Goal: Information Seeking & Learning: Learn about a topic

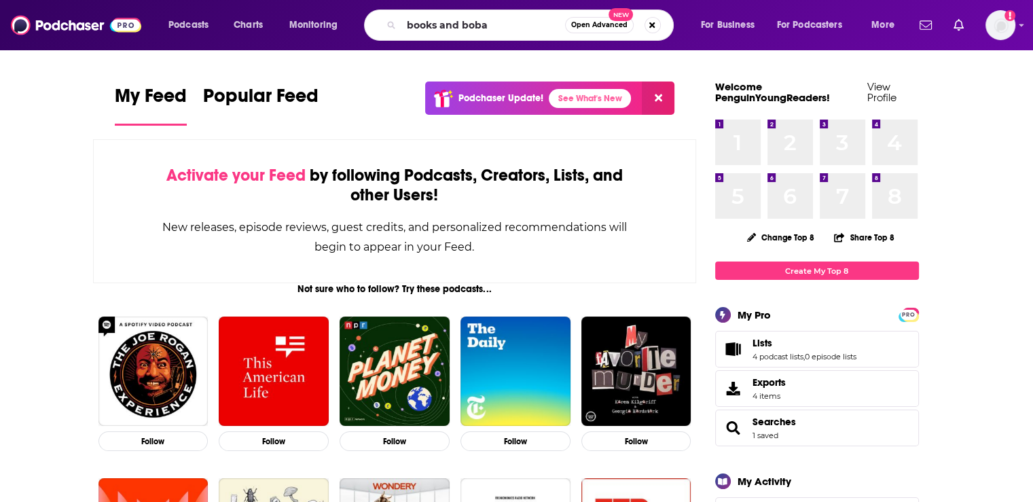
type input "books and boba"
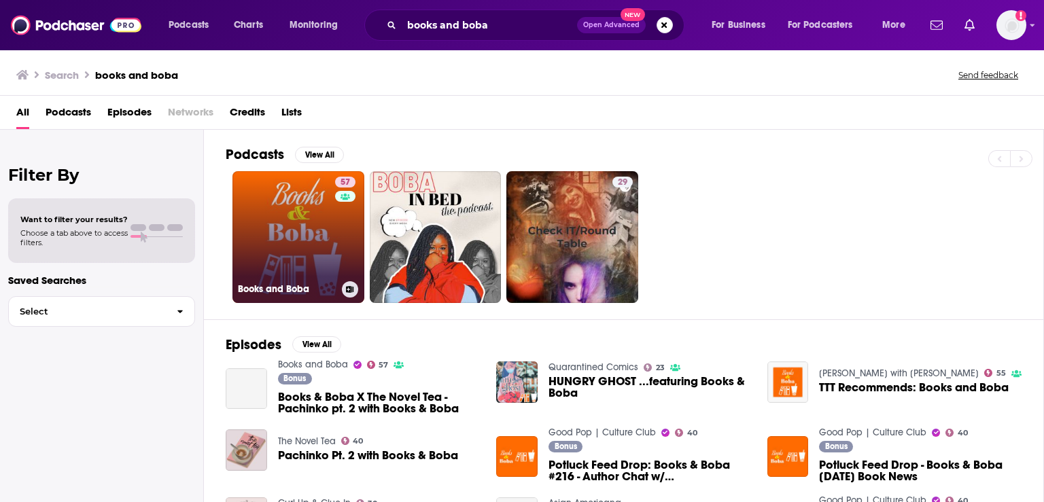
click at [286, 198] on link "57 Books and Boba" at bounding box center [298, 237] width 132 height 132
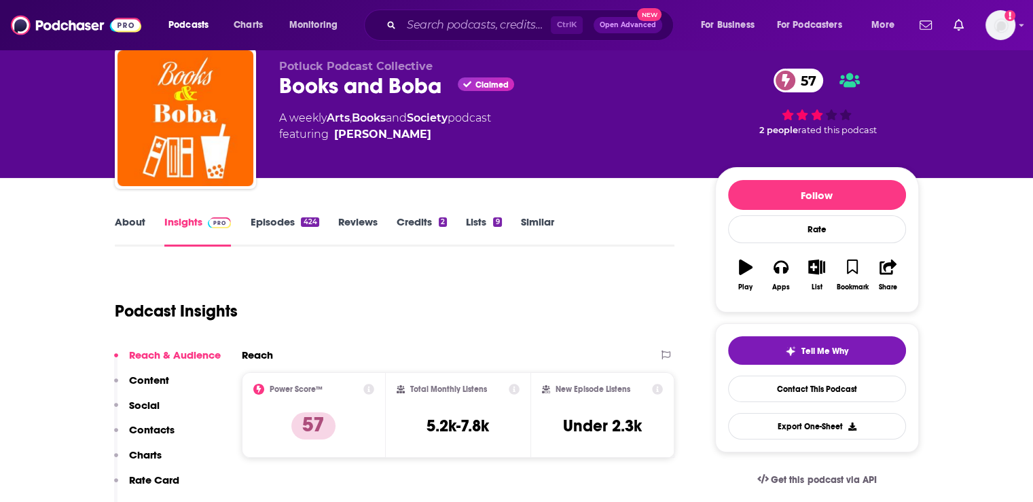
scroll to position [68, 0]
